Goal: Information Seeking & Learning: Learn about a topic

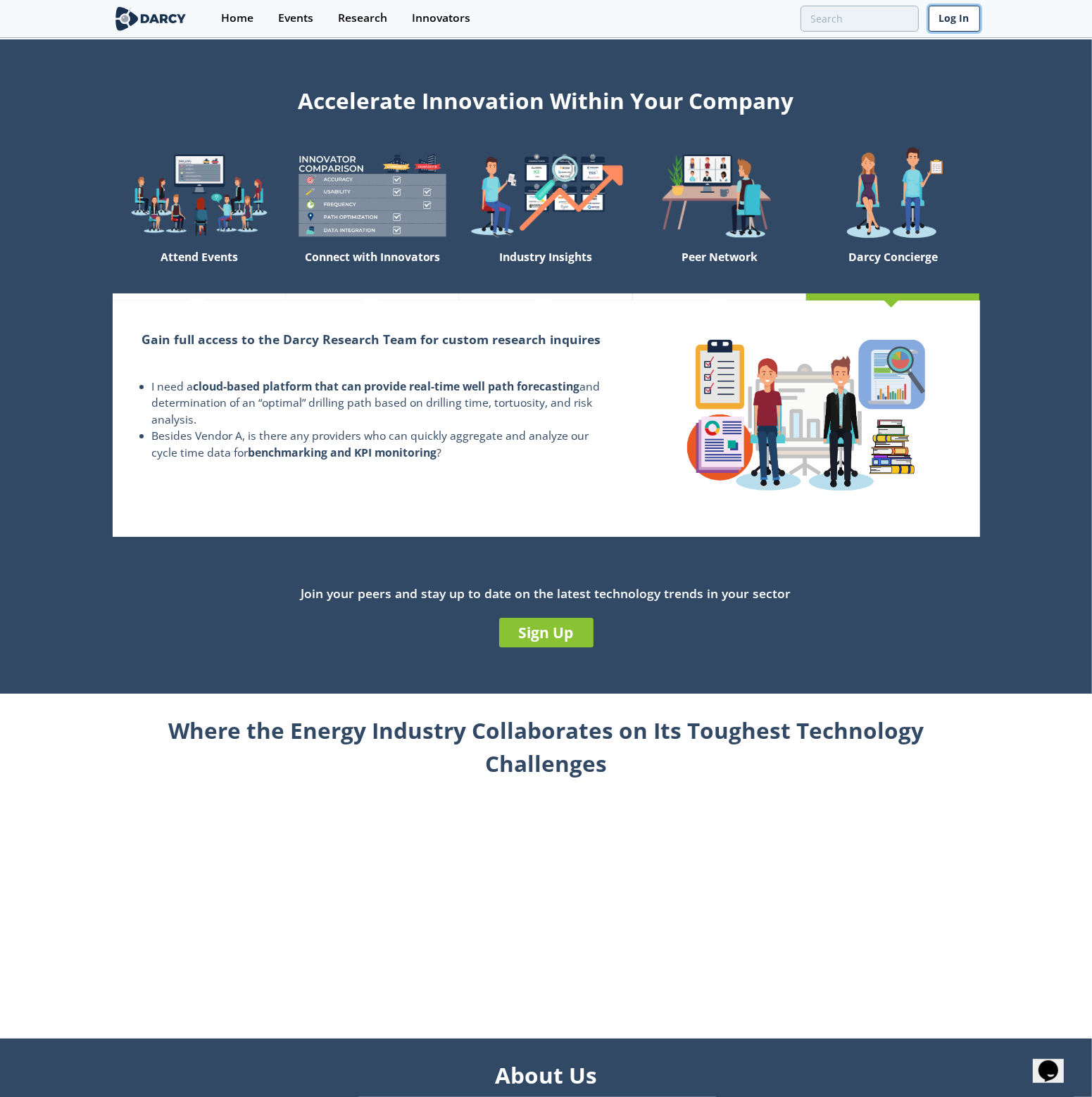
click at [956, 20] on link "Log In" at bounding box center [954, 19] width 51 height 26
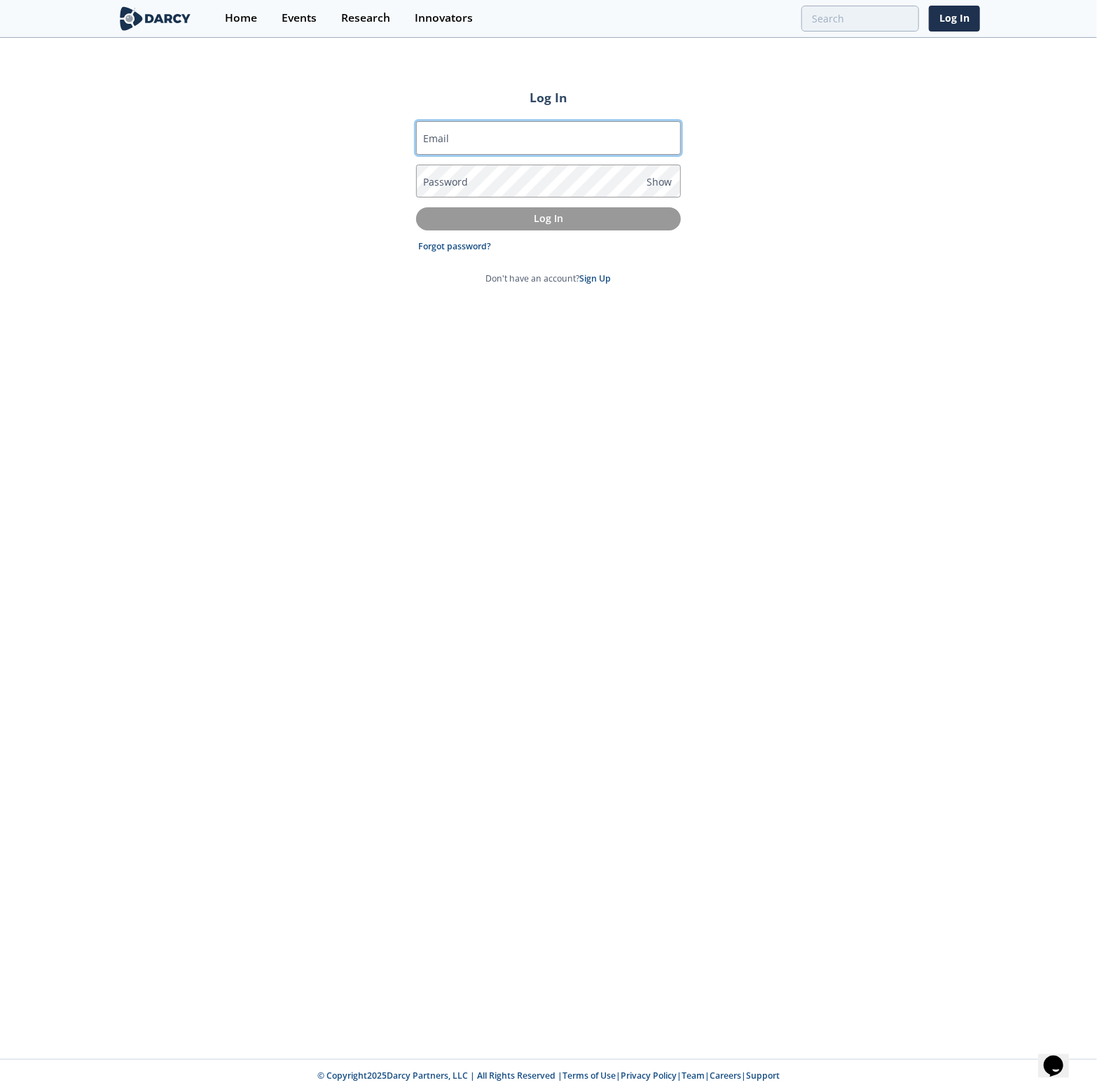
click at [462, 136] on input "Email" at bounding box center [549, 138] width 265 height 34
type input "sebastian.cardona@exxonmobil.com"
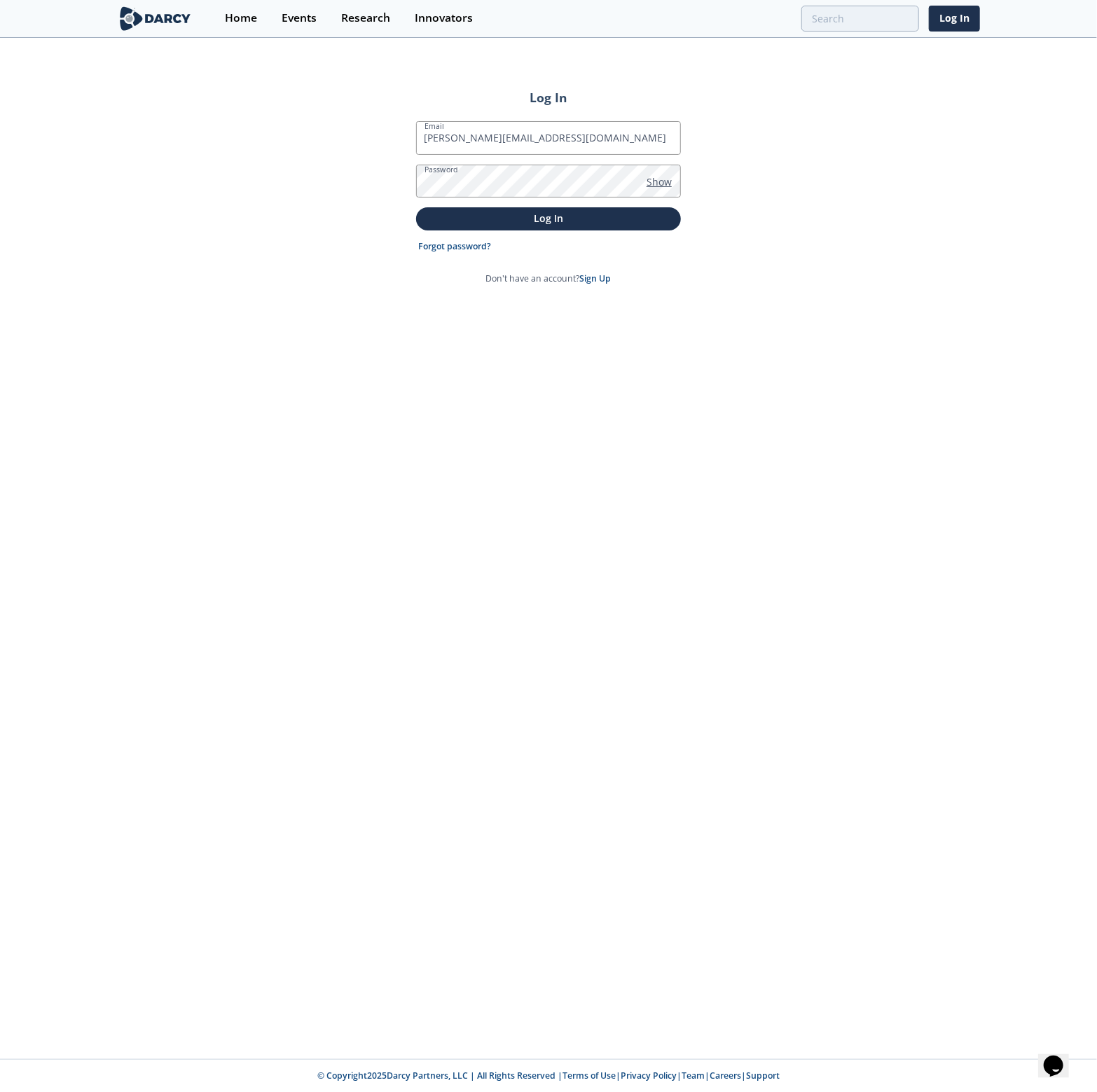
click at [658, 175] on span "Show" at bounding box center [659, 182] width 25 height 14
click at [603, 216] on p "Log In" at bounding box center [548, 218] width 245 height 14
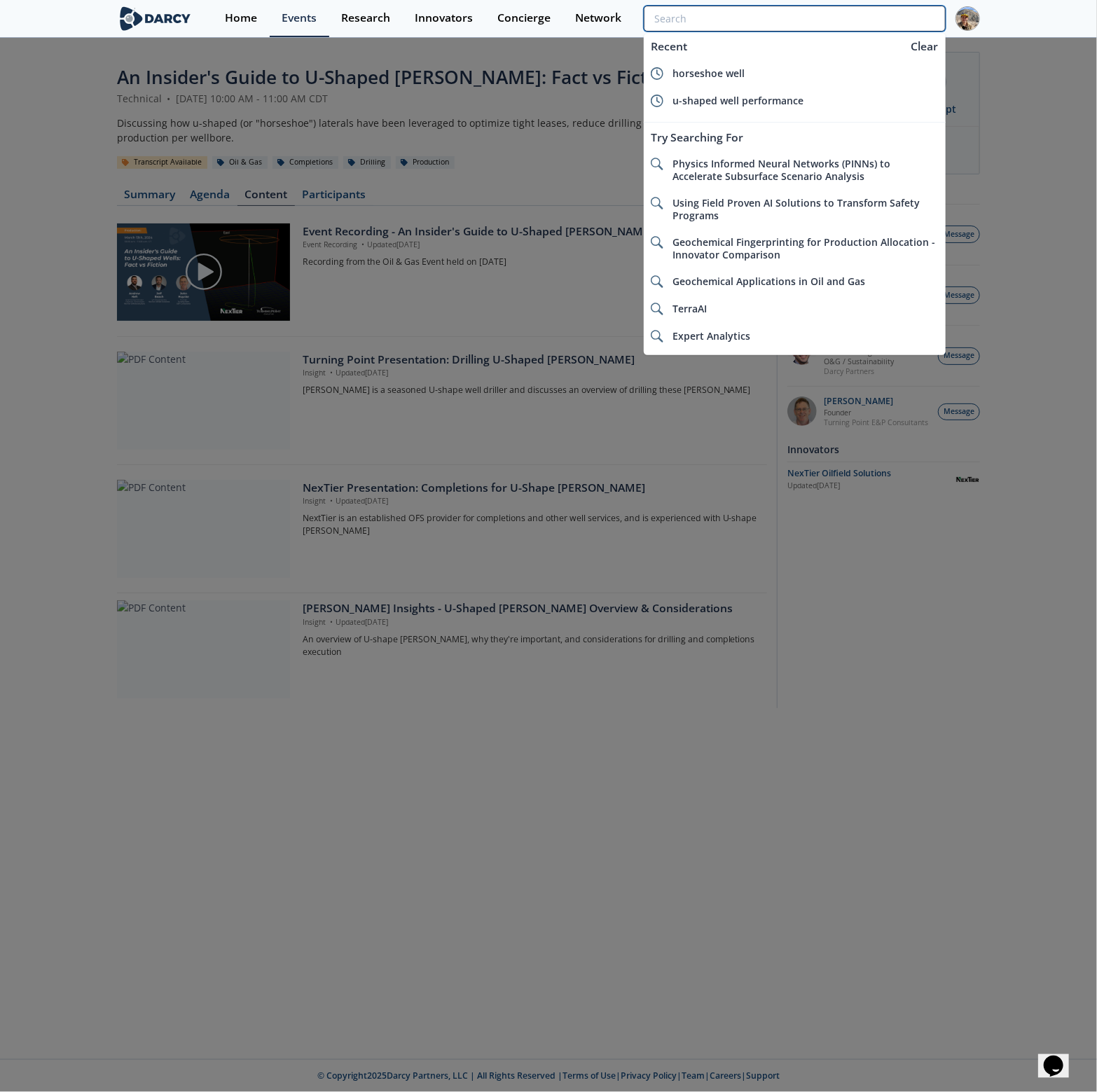
click at [850, 25] on input "search" at bounding box center [795, 19] width 302 height 26
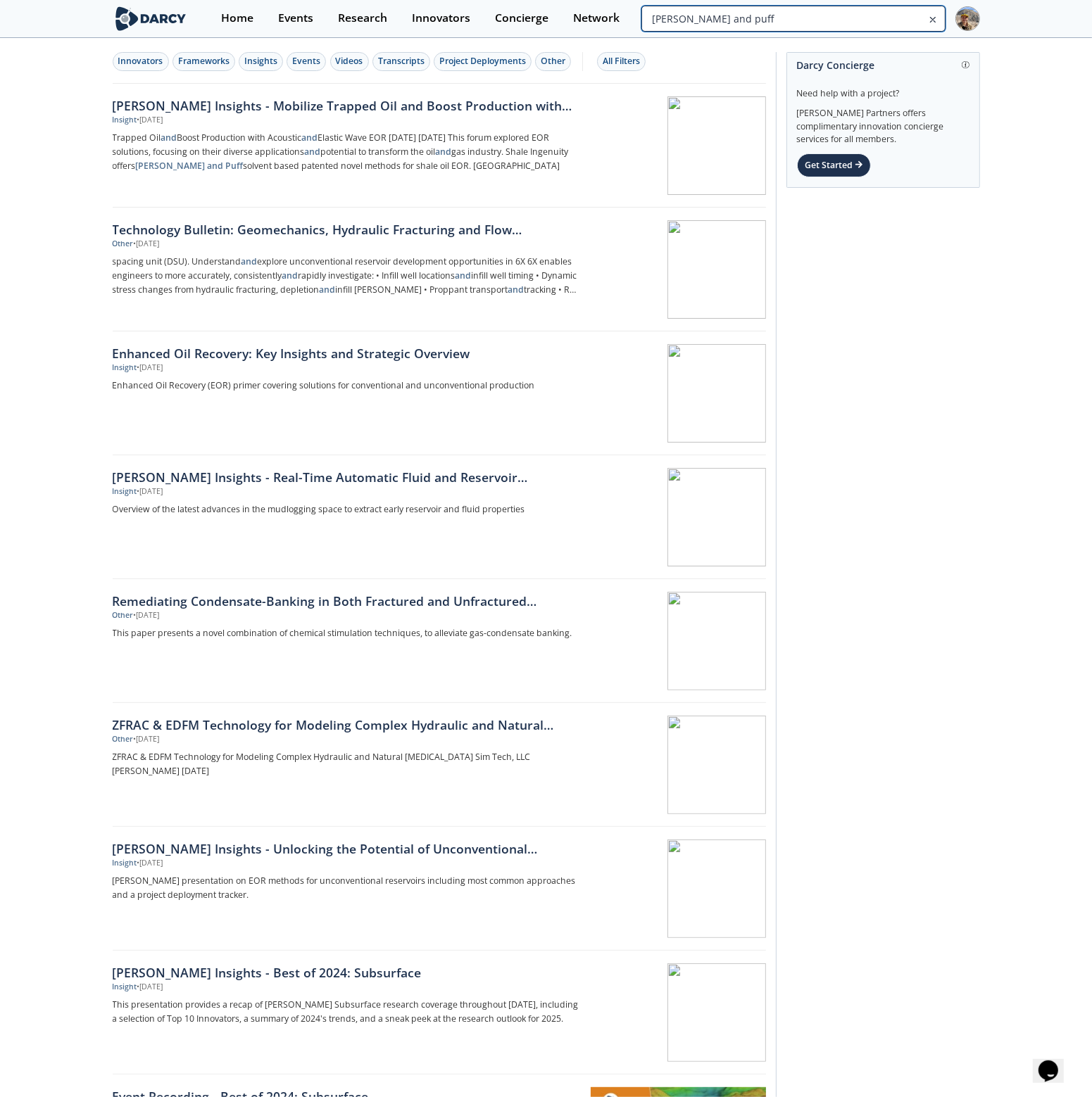
click at [835, 17] on input "huff and puff" at bounding box center [793, 19] width 303 height 26
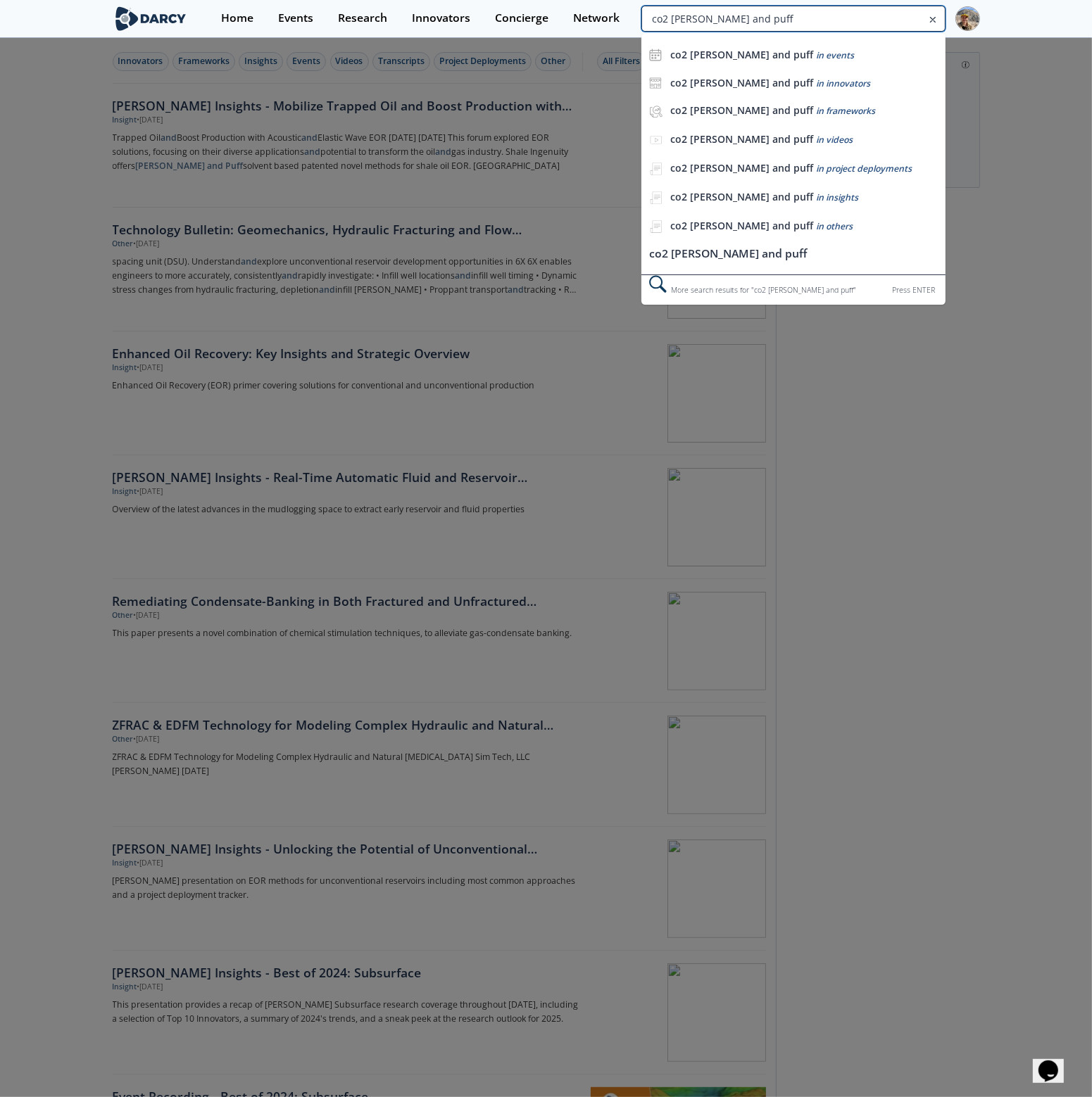
type input "co2 huff and puff"
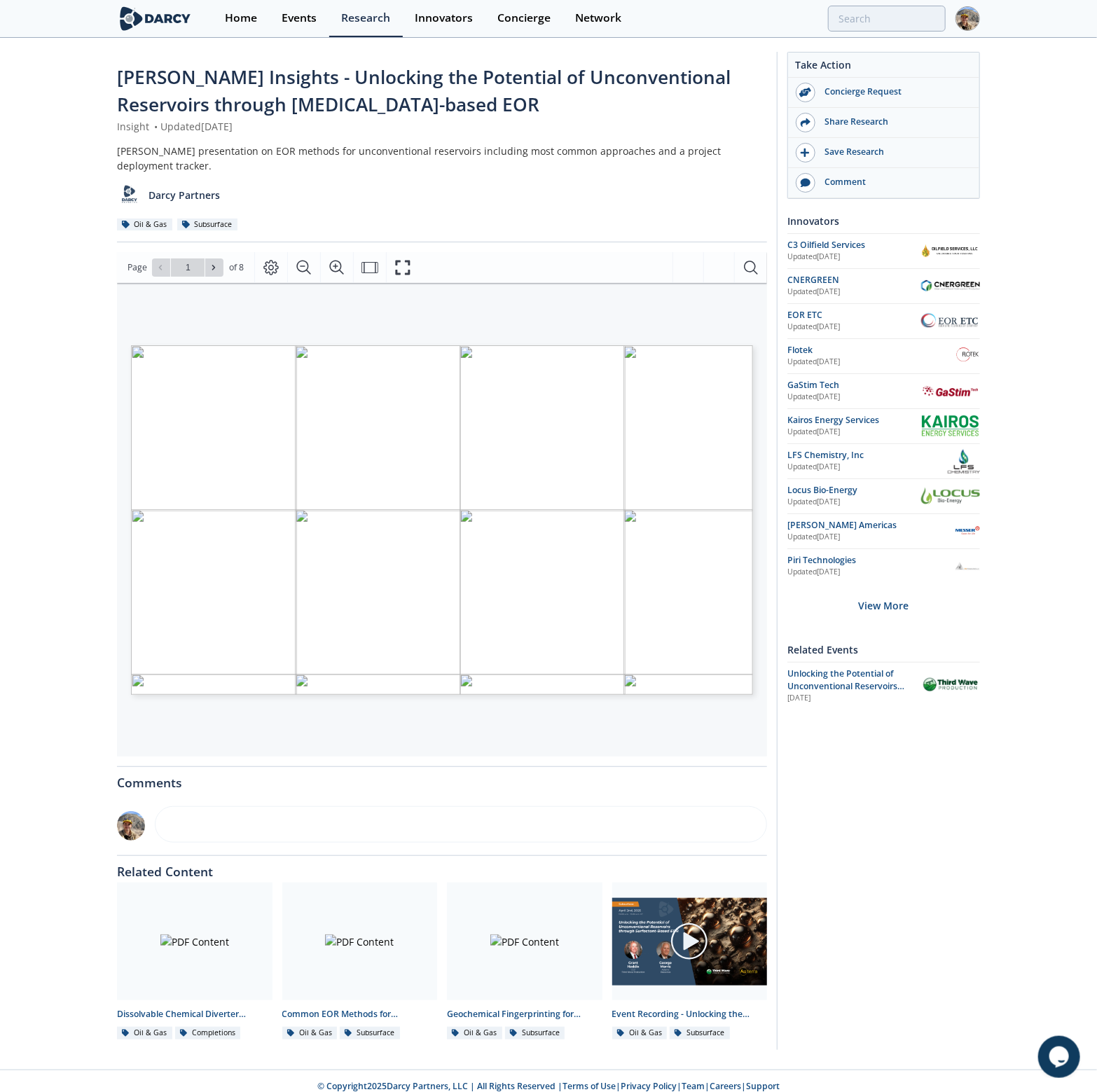
type input "2"
type input "3"
click at [663, 574] on span "Page 3" at bounding box center [684, 1079] width 1016 height 1011
